Goal: Task Accomplishment & Management: Manage account settings

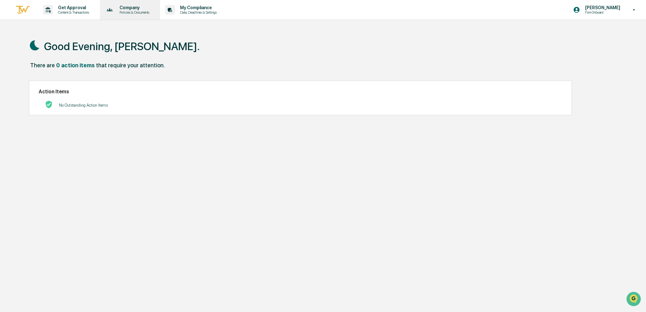
click at [143, 14] on p "Policies & Documents" at bounding box center [133, 12] width 38 height 4
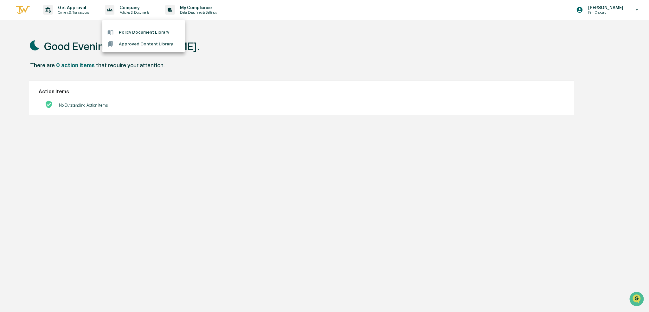
click at [193, 12] on div at bounding box center [324, 156] width 649 height 312
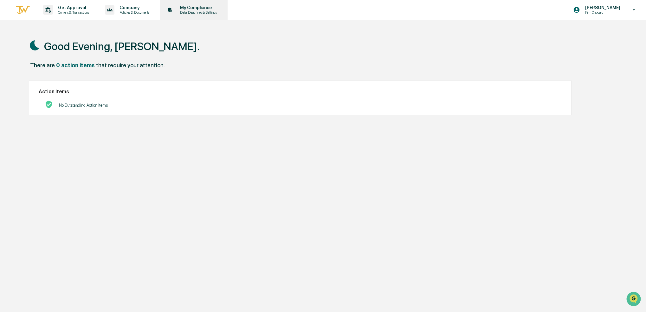
click at [198, 12] on p "Data, Deadlines & Settings" at bounding box center [197, 12] width 45 height 4
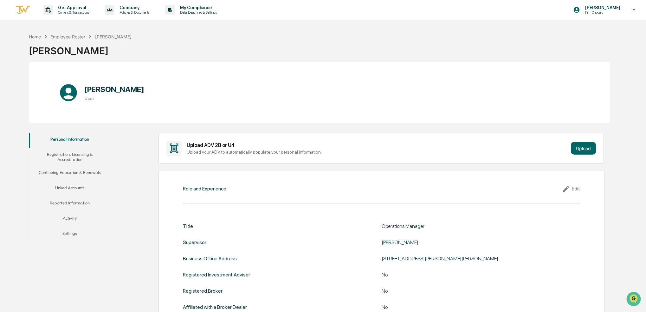
click at [81, 185] on button "Linked Accounts" at bounding box center [69, 188] width 81 height 15
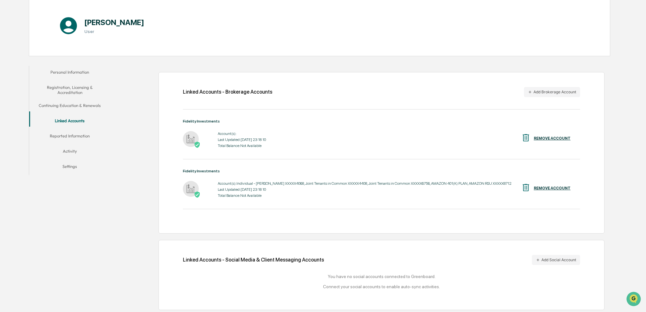
scroll to position [68, 0]
click at [558, 261] on button "Add Social Account" at bounding box center [556, 258] width 48 height 10
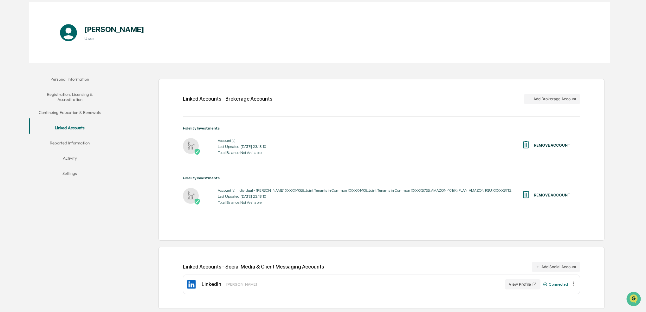
scroll to position [60, 0]
